Goal: Transaction & Acquisition: Purchase product/service

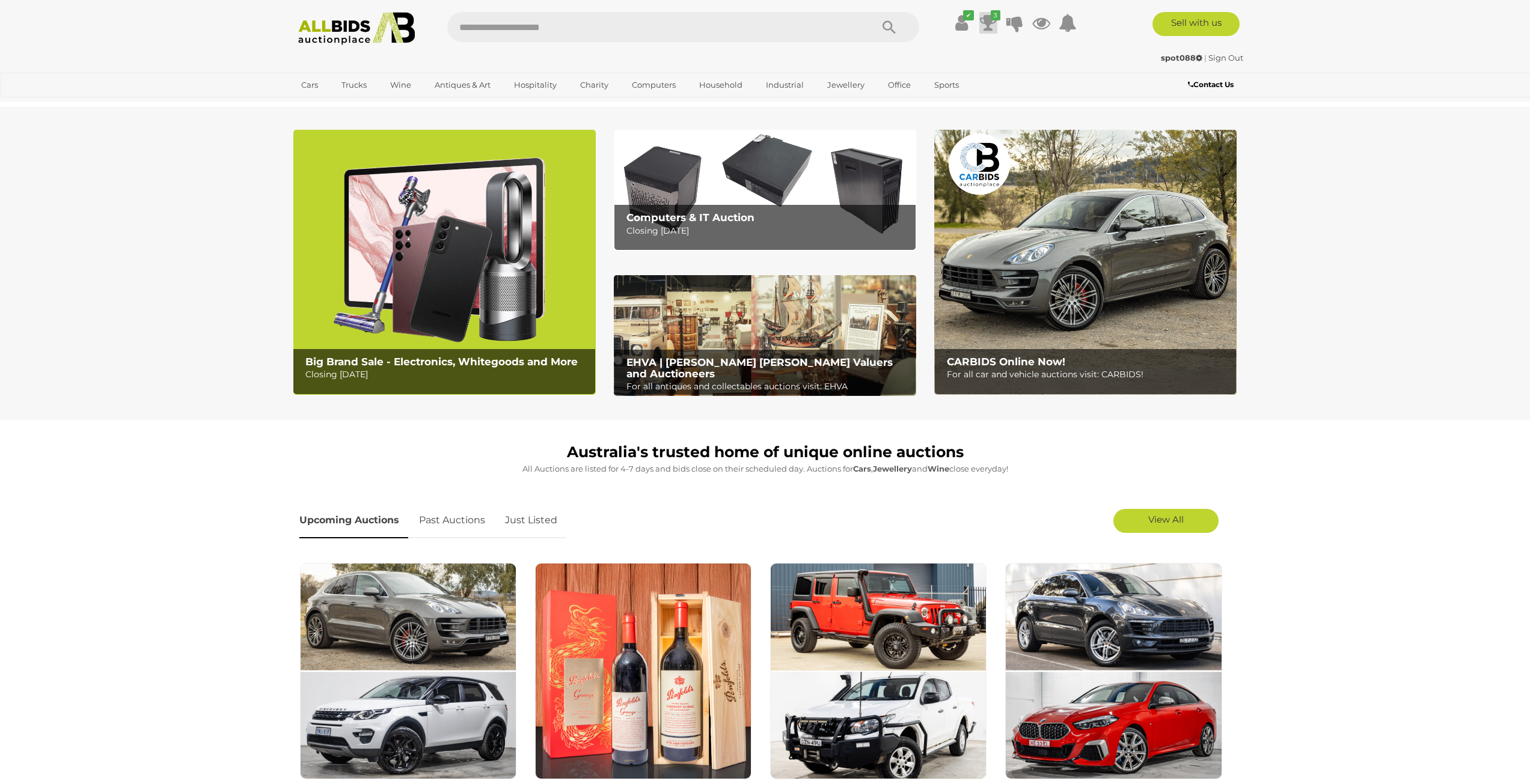
click at [993, 23] on icon at bounding box center [988, 23] width 16 height 22
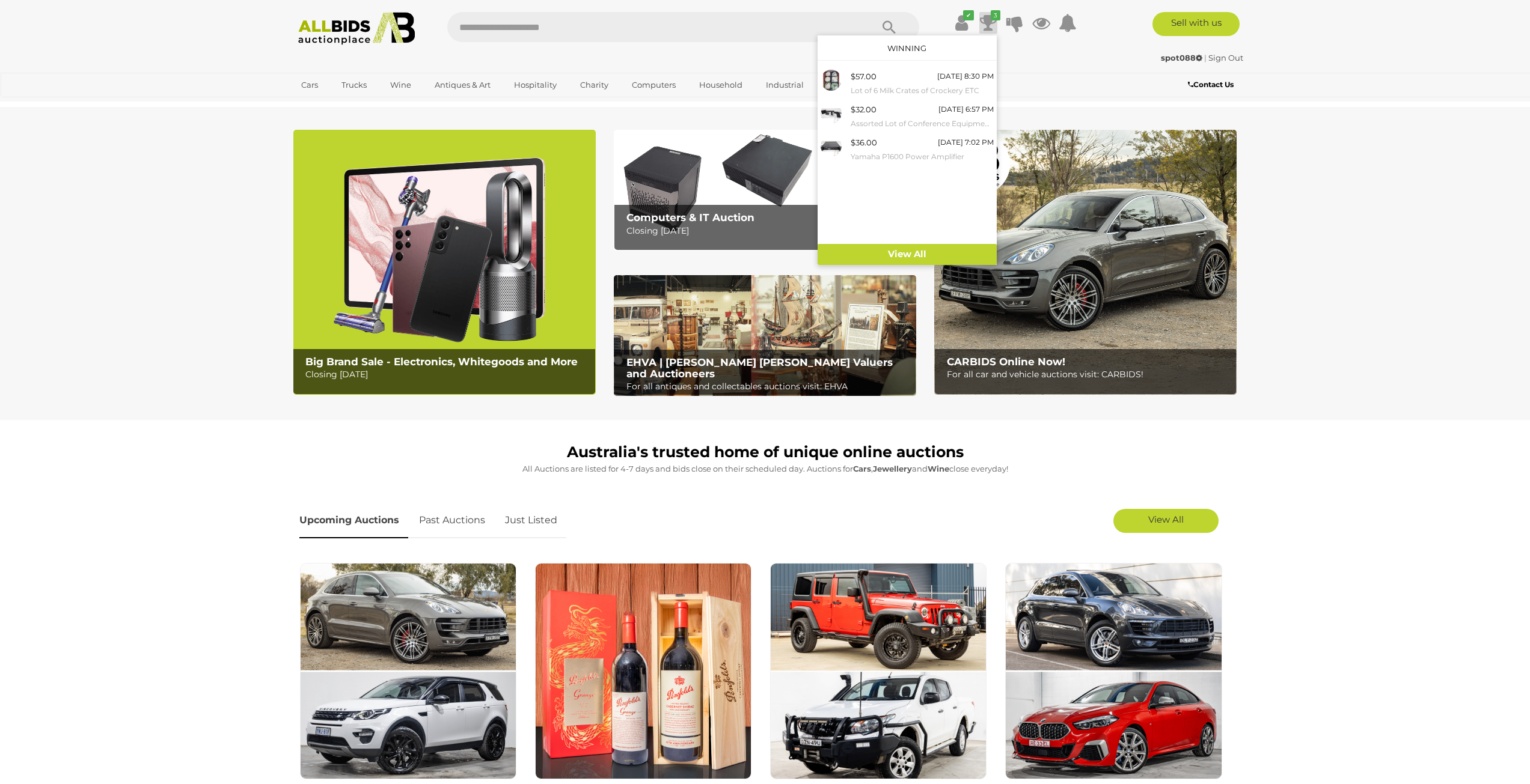
click at [195, 372] on section "Big Brand Sale - Electronics, Whitegoods and More Closing Monday 11th August Co…" at bounding box center [765, 263] width 1530 height 313
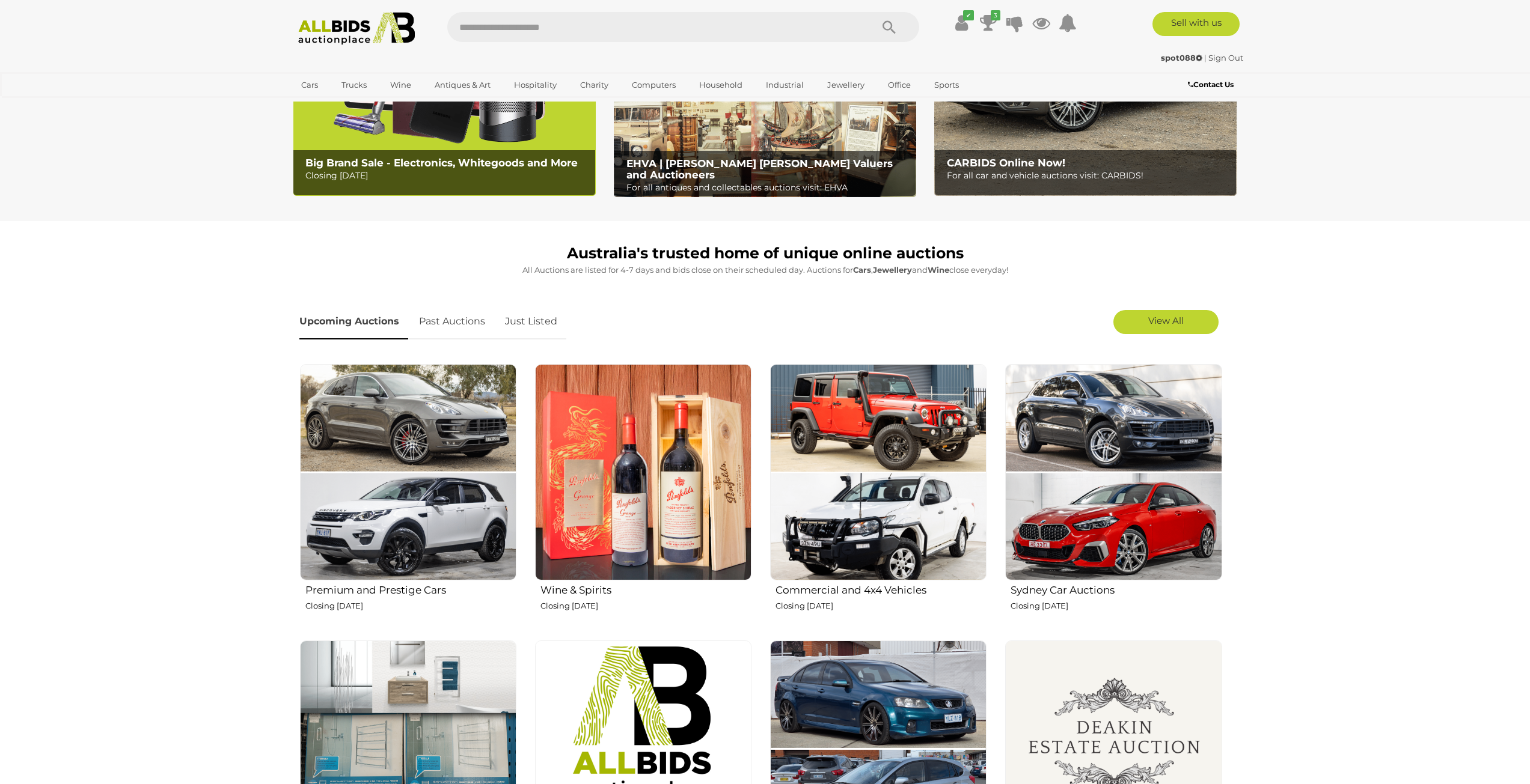
scroll to position [60, 0]
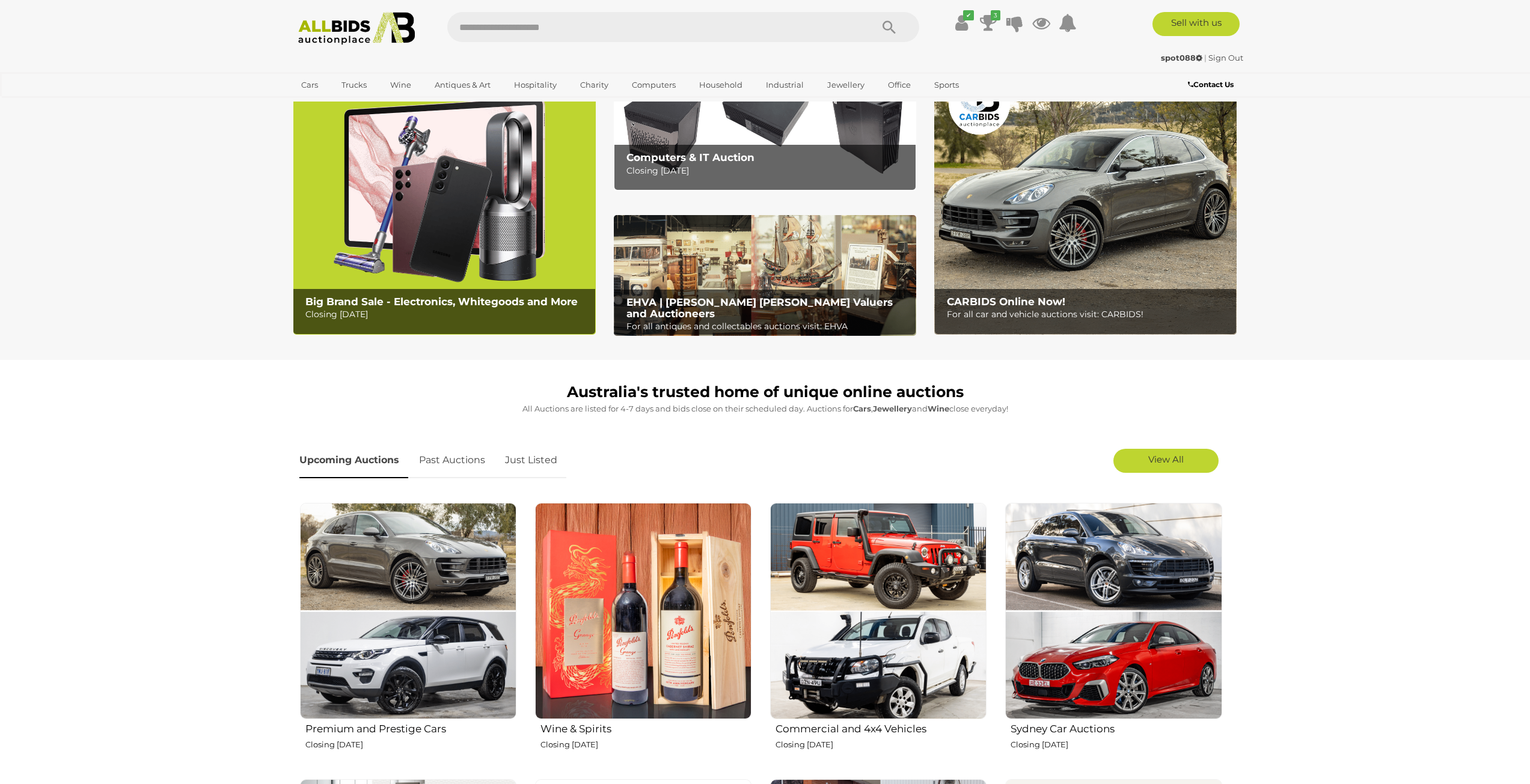
click at [464, 239] on img at bounding box center [444, 202] width 302 height 265
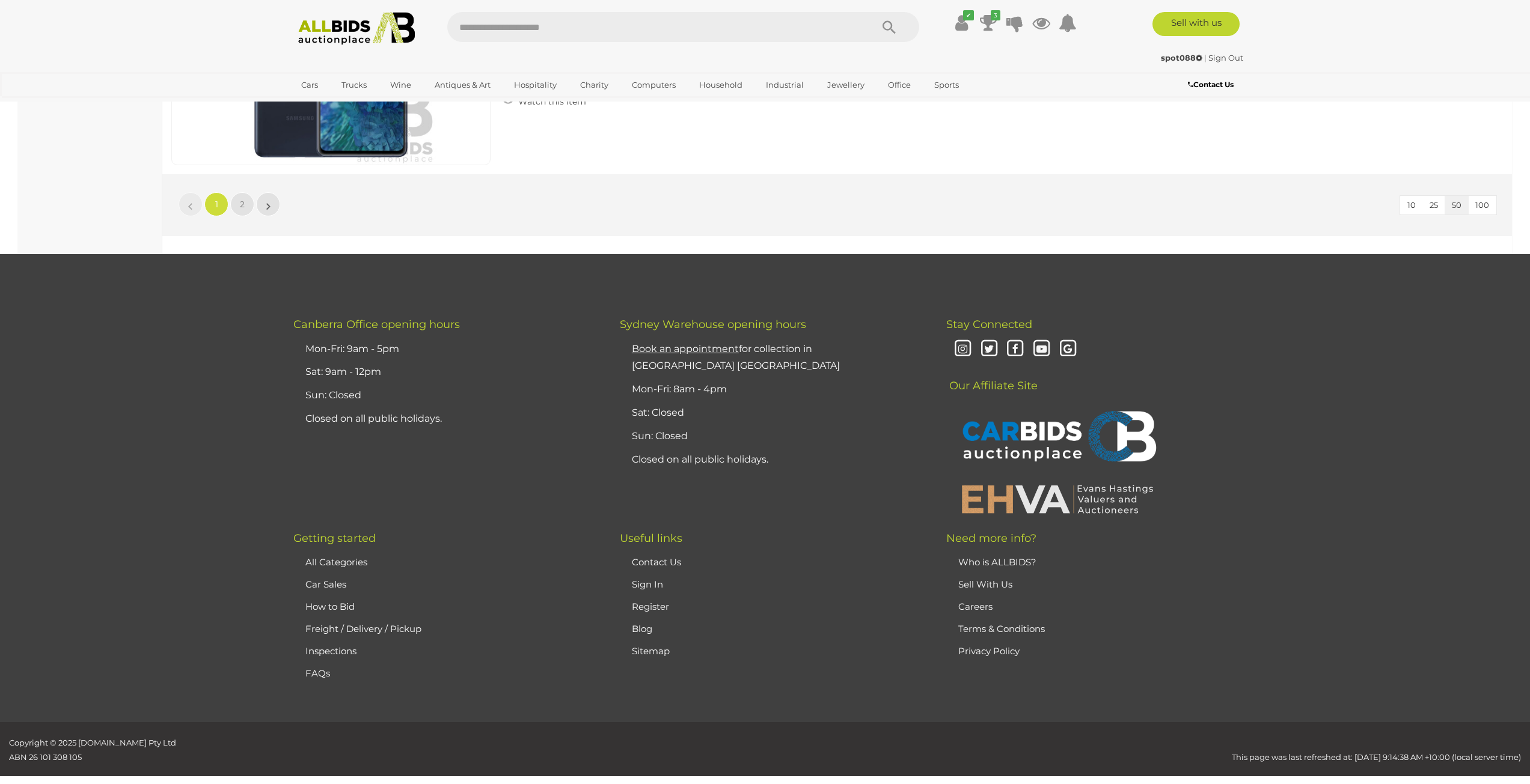
scroll to position [11579, 0]
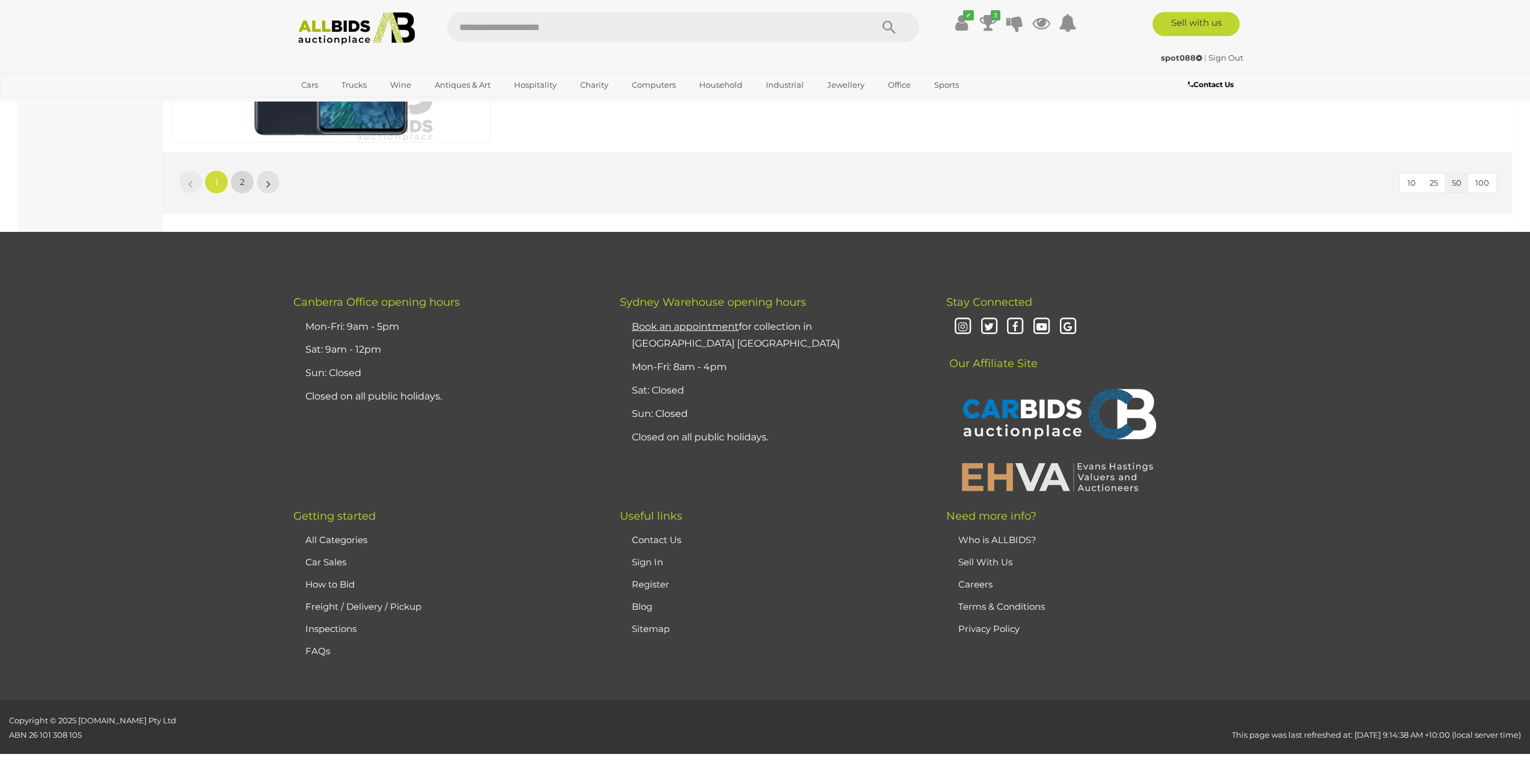
click at [234, 181] on link "2" at bounding box center [242, 182] width 24 height 24
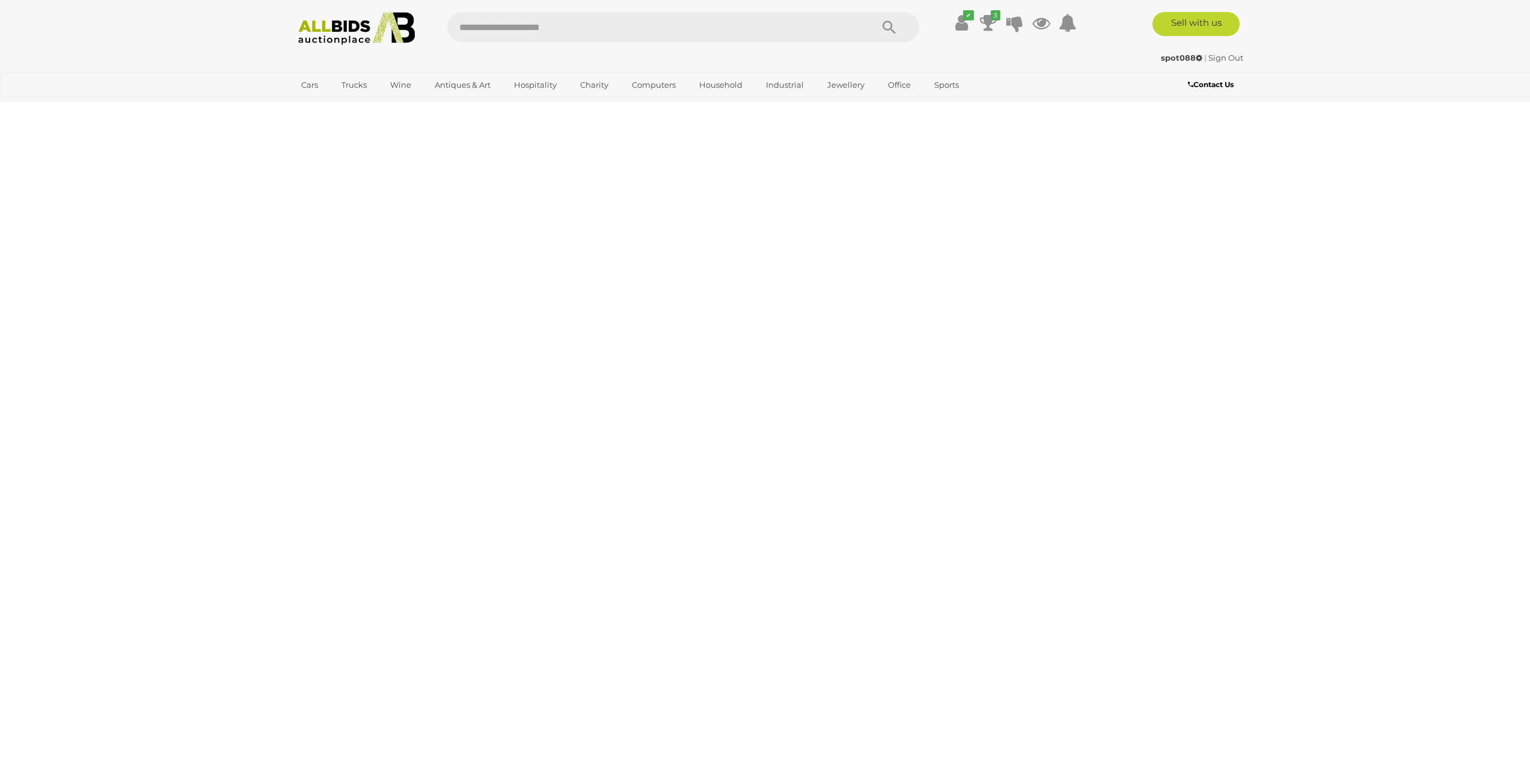
scroll to position [42, 0]
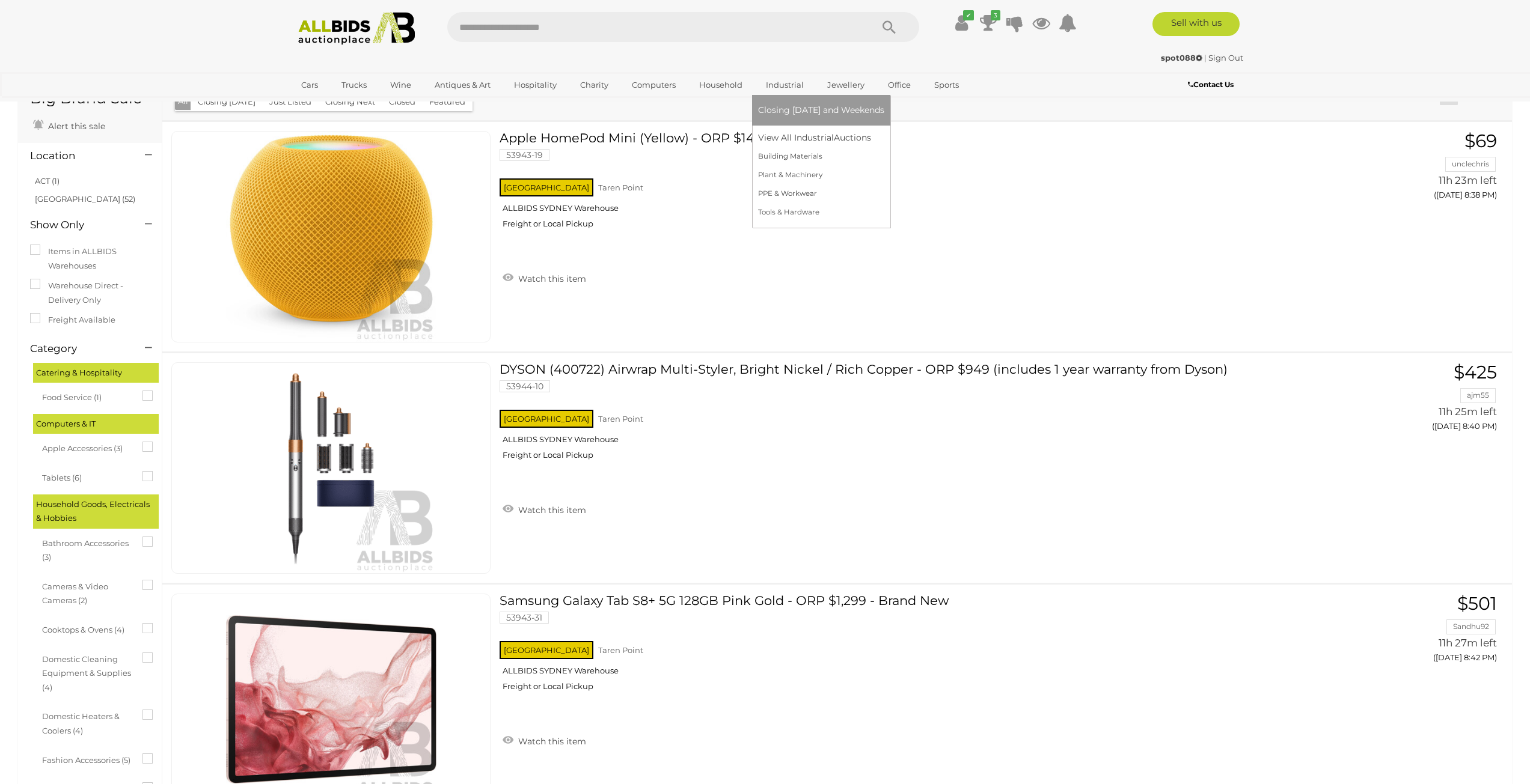
click at [782, 85] on link "Industrial" at bounding box center [784, 86] width 54 height 20
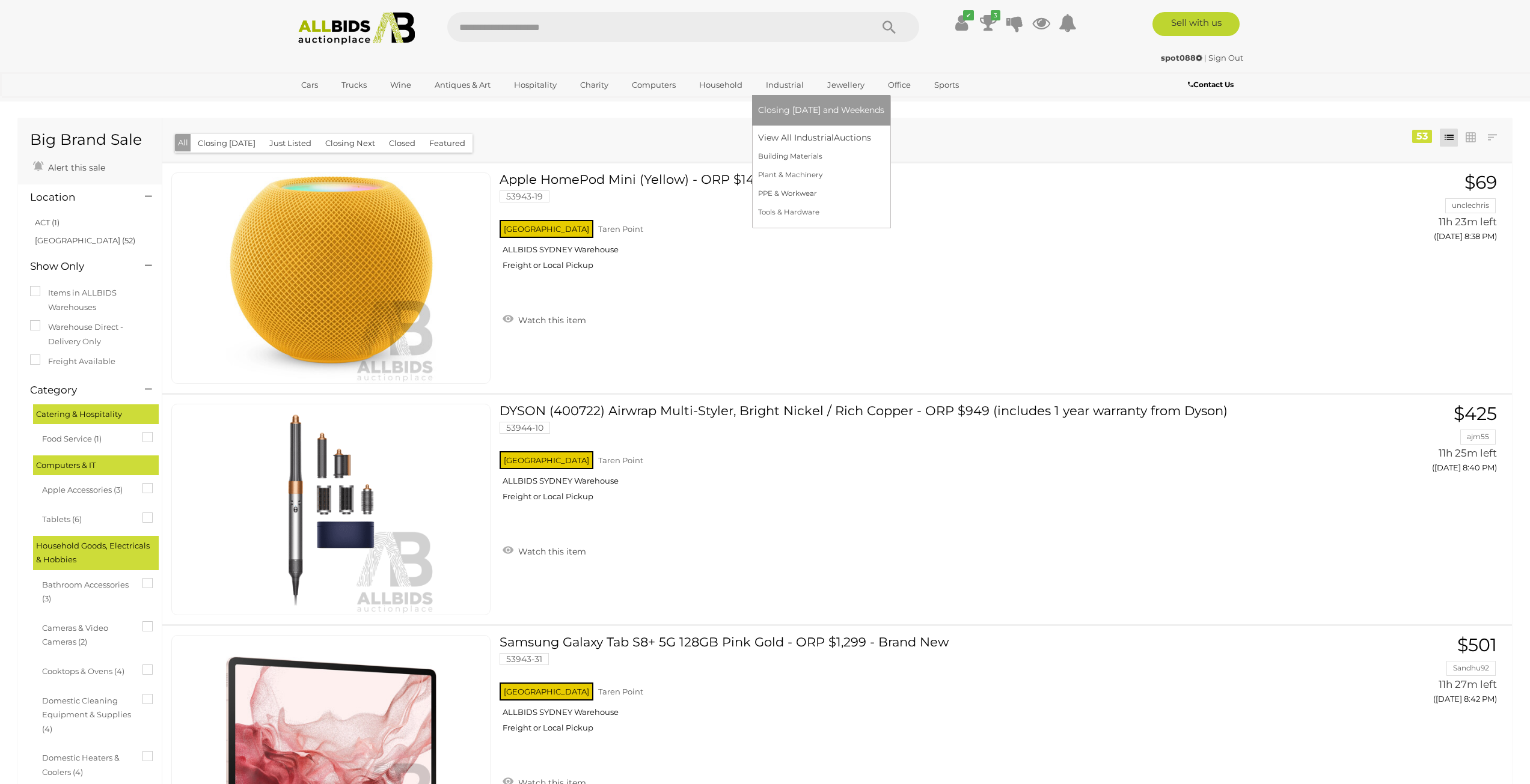
click at [767, 116] on link "Closing [DATE] and Weekends" at bounding box center [821, 110] width 127 height 18
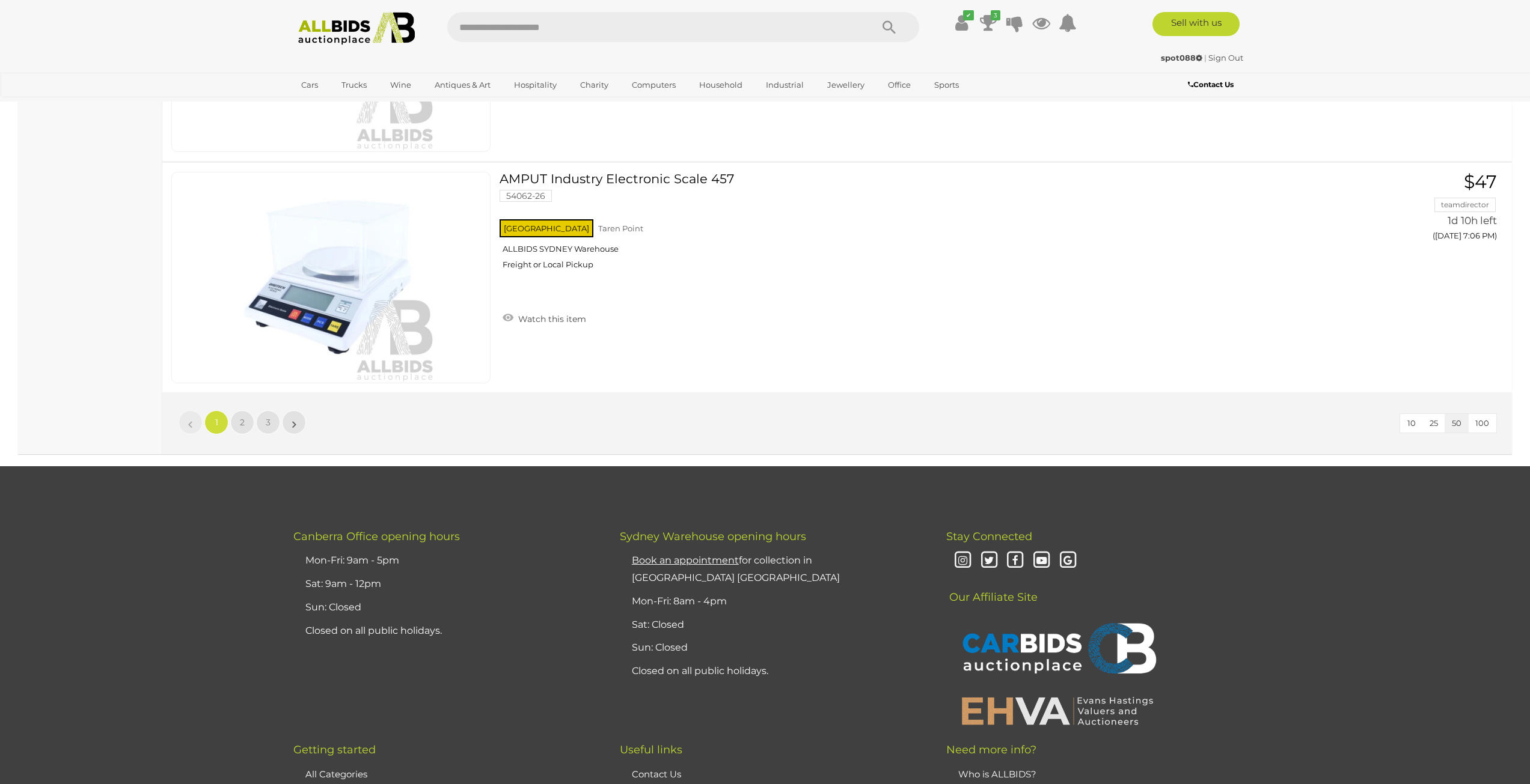
scroll to position [11251, 0]
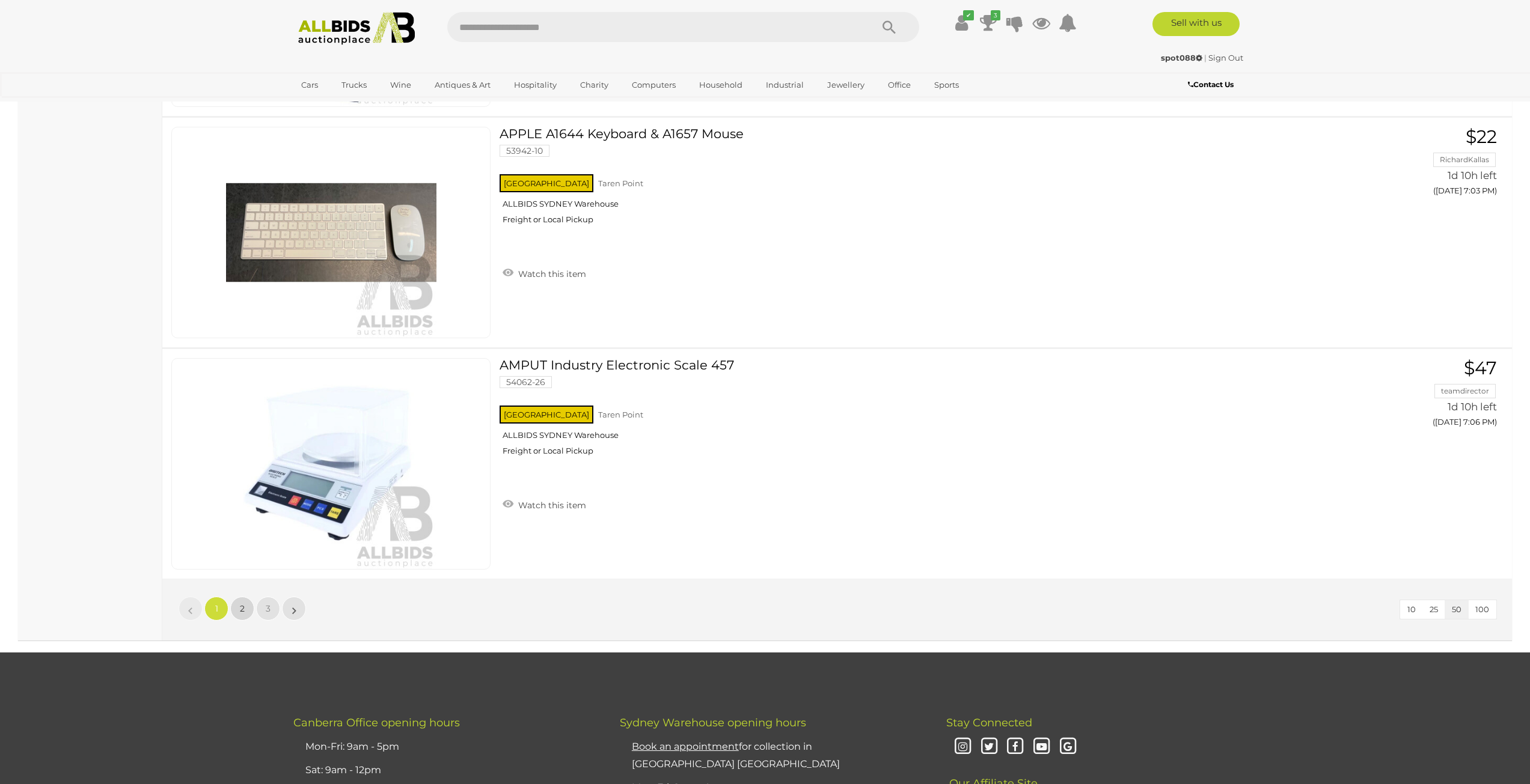
click at [246, 609] on link "2" at bounding box center [242, 608] width 24 height 24
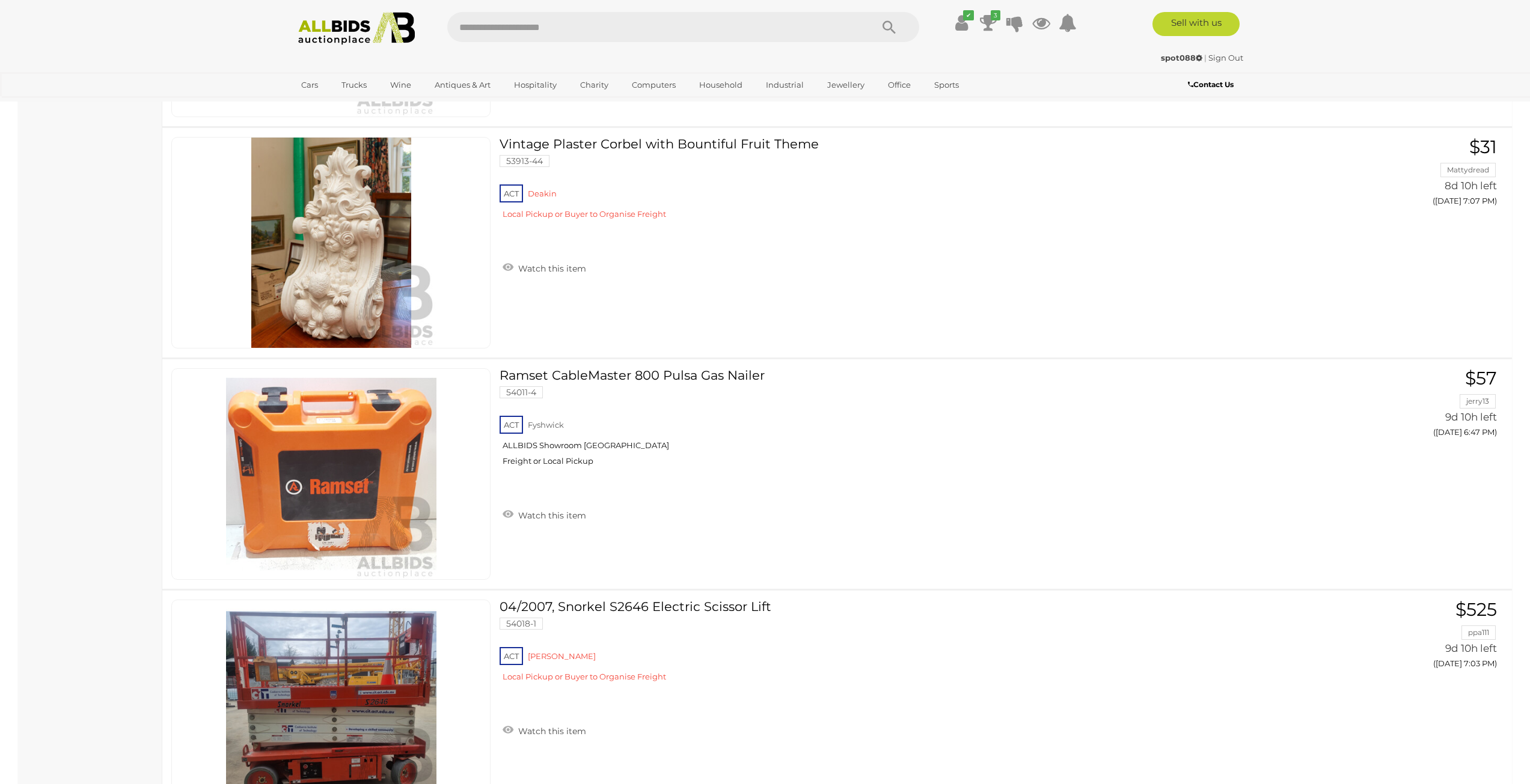
scroll to position [11198, 0]
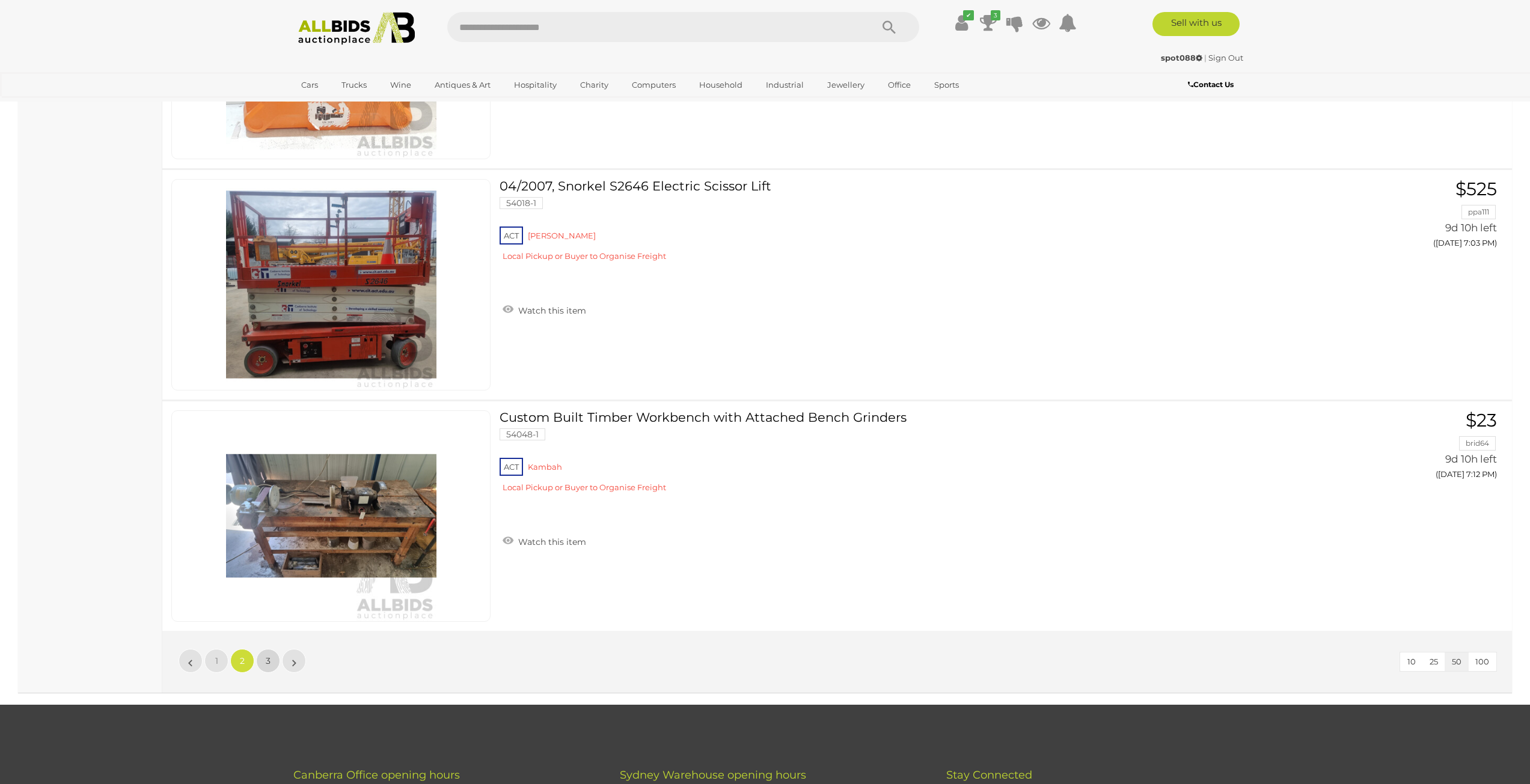
click at [260, 665] on link "3" at bounding box center [268, 661] width 24 height 24
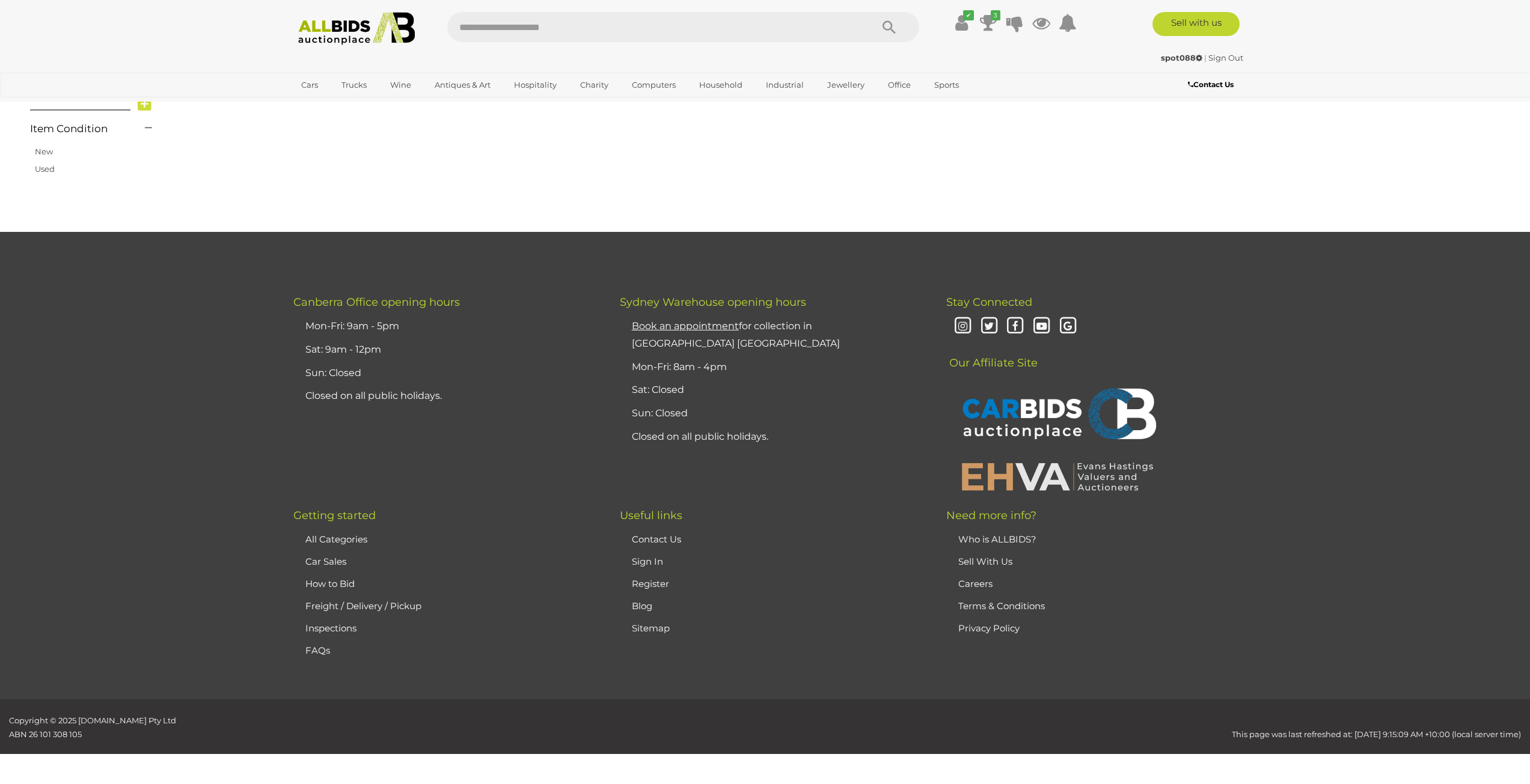
scroll to position [140, 0]
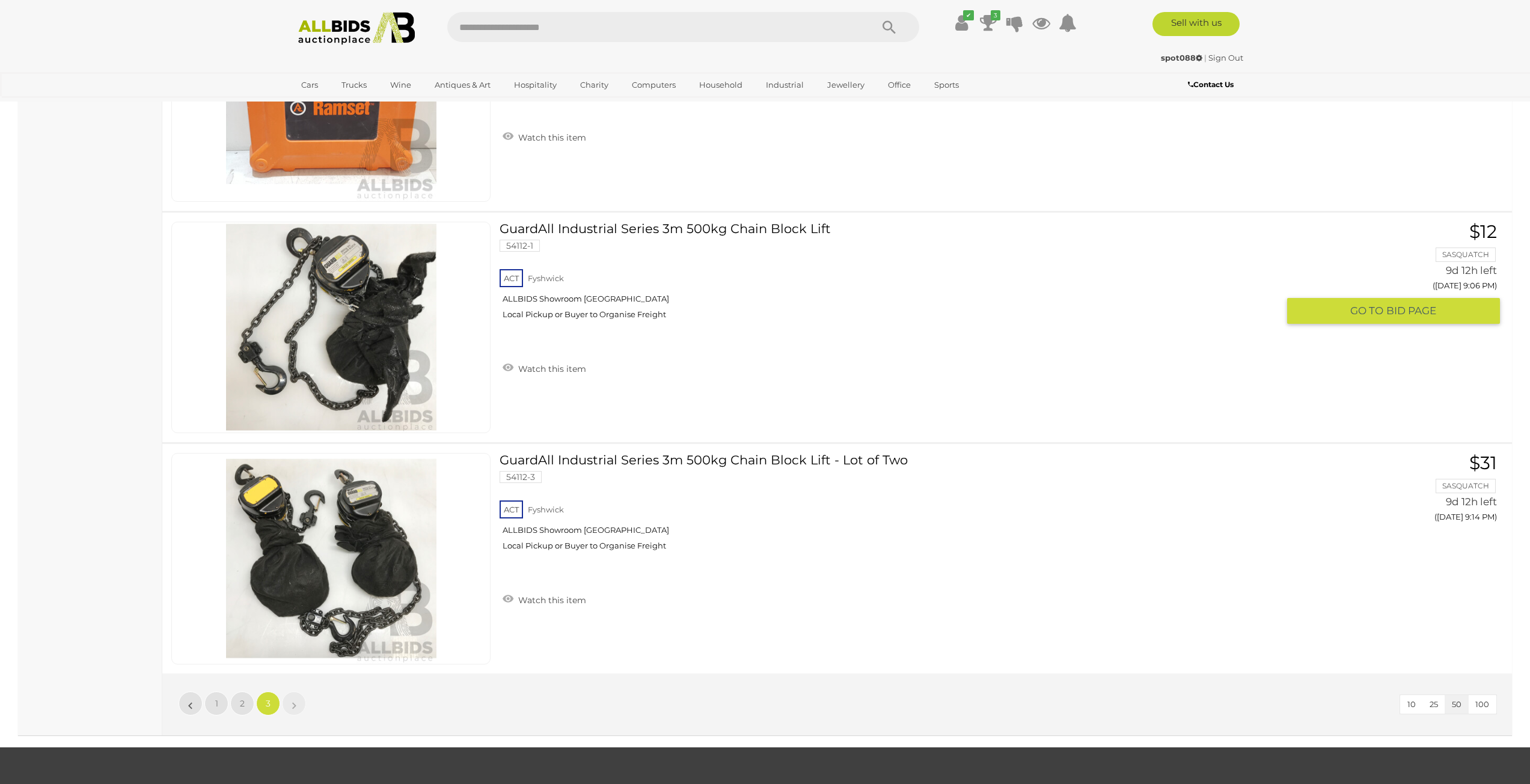
scroll to position [9095, 0]
